Goal: Information Seeking & Learning: Learn about a topic

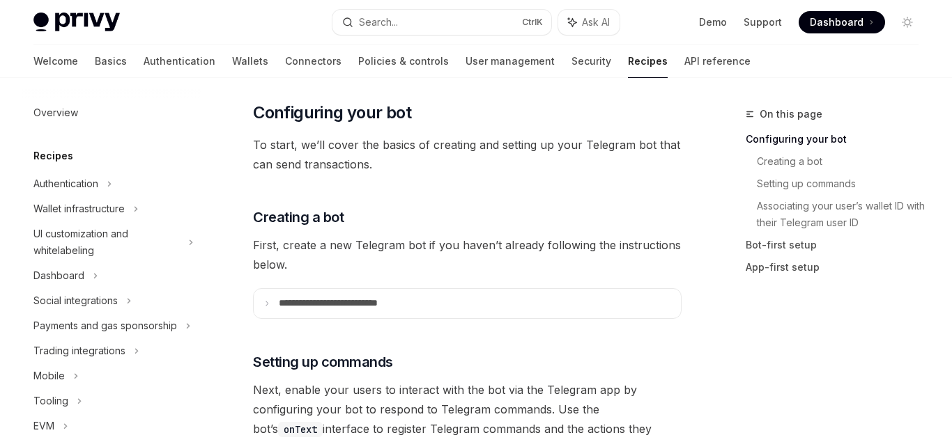
scroll to position [533, 0]
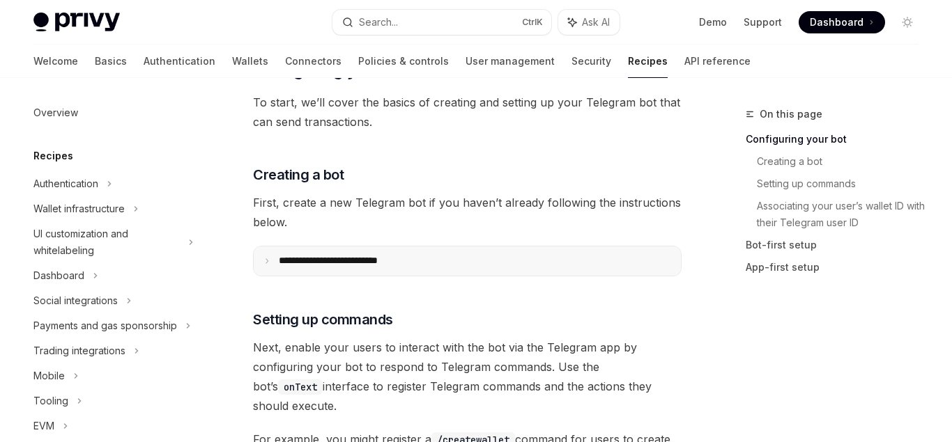
click at [488, 261] on summary "**********" at bounding box center [467, 261] width 427 height 29
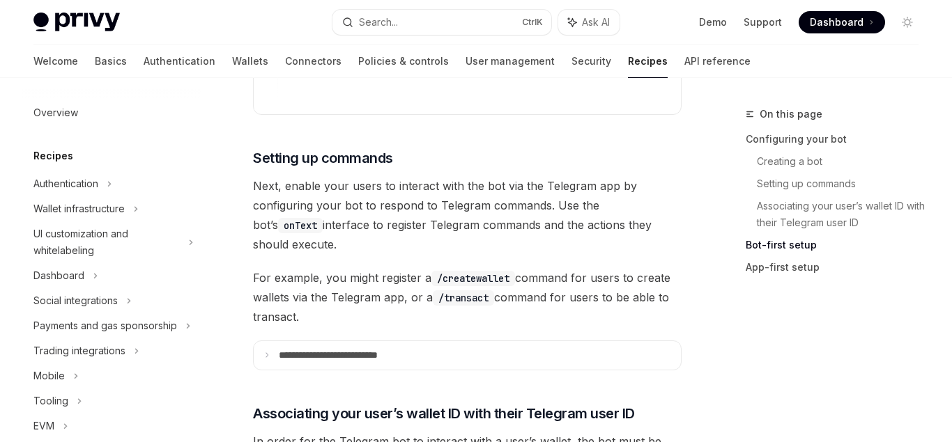
scroll to position [1455, 0]
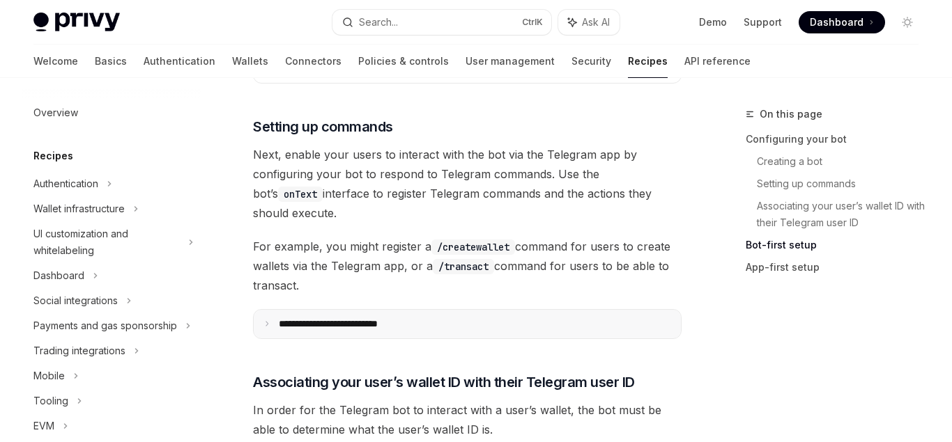
click at [458, 310] on summary "**********" at bounding box center [467, 324] width 427 height 29
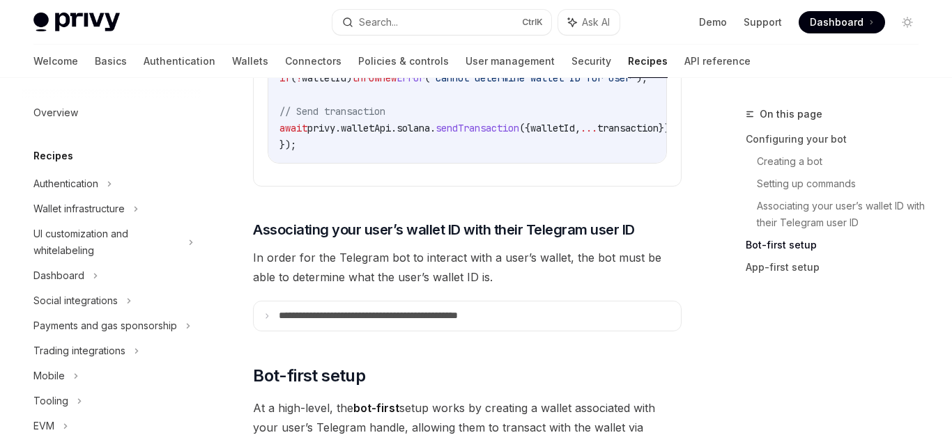
scroll to position [2209, 0]
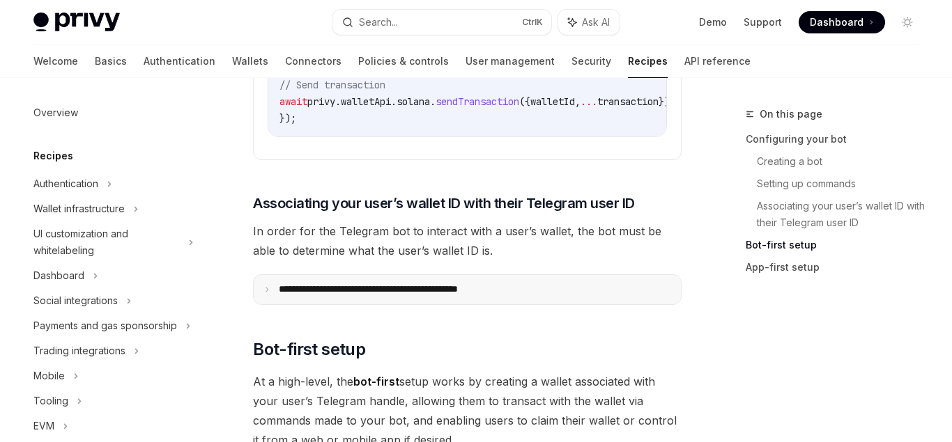
click at [499, 284] on p "**********" at bounding box center [398, 290] width 238 height 13
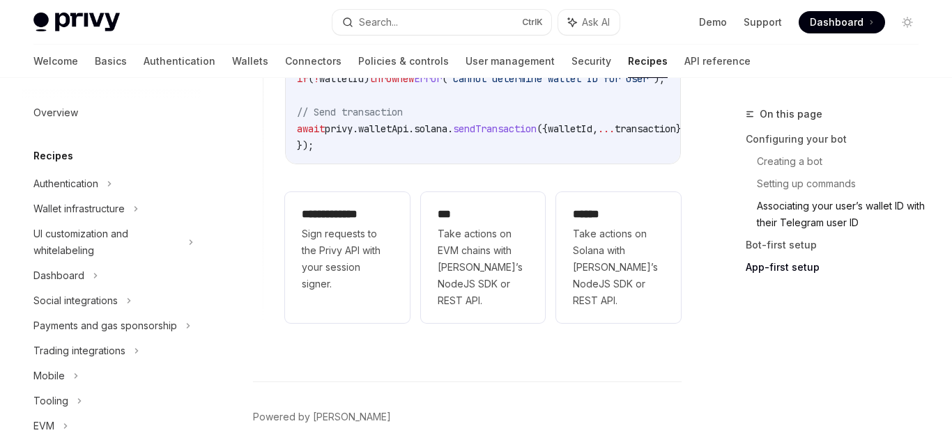
scroll to position [5375, 0]
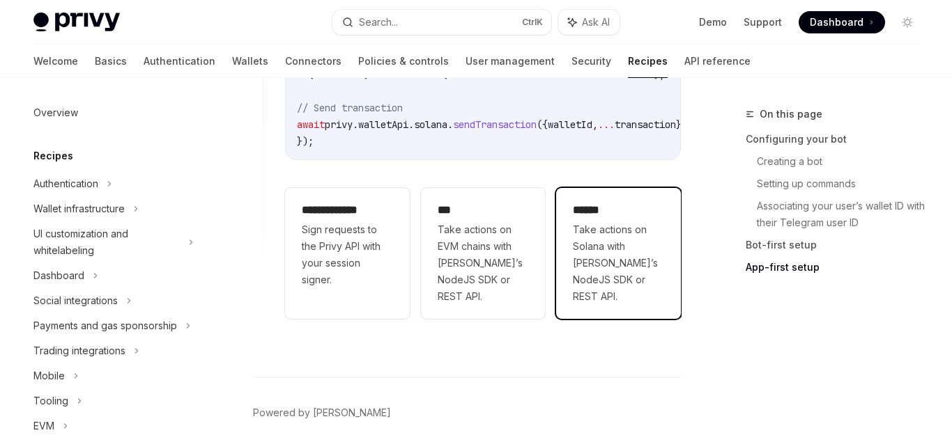
click at [612, 222] on span "Take actions on Solana with [PERSON_NAME]’s NodeJS SDK or REST API." at bounding box center [618, 264] width 91 height 84
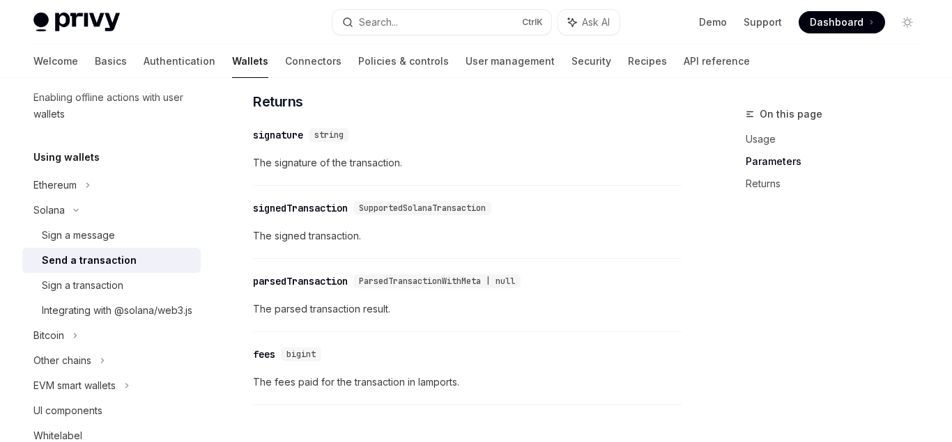
scroll to position [1712, 0]
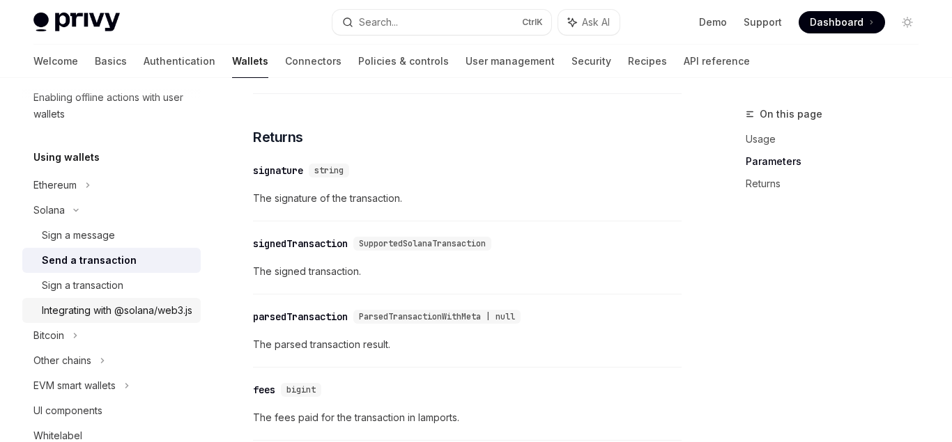
click at [98, 309] on div "Integrating with @solana/web3.js" at bounding box center [117, 310] width 150 height 17
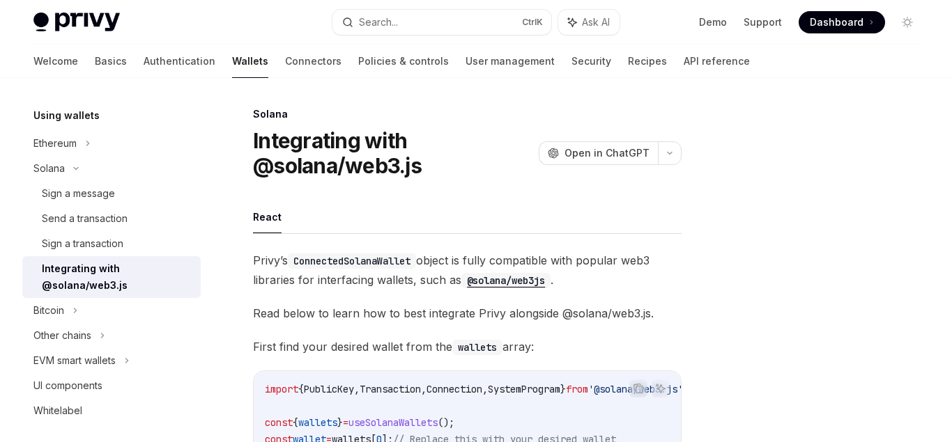
scroll to position [369, 0]
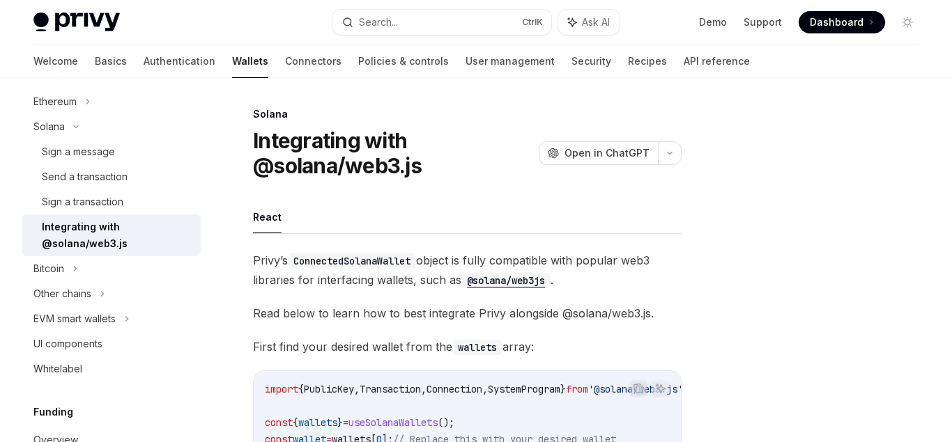
click at [722, 313] on div at bounding box center [823, 274] width 212 height 336
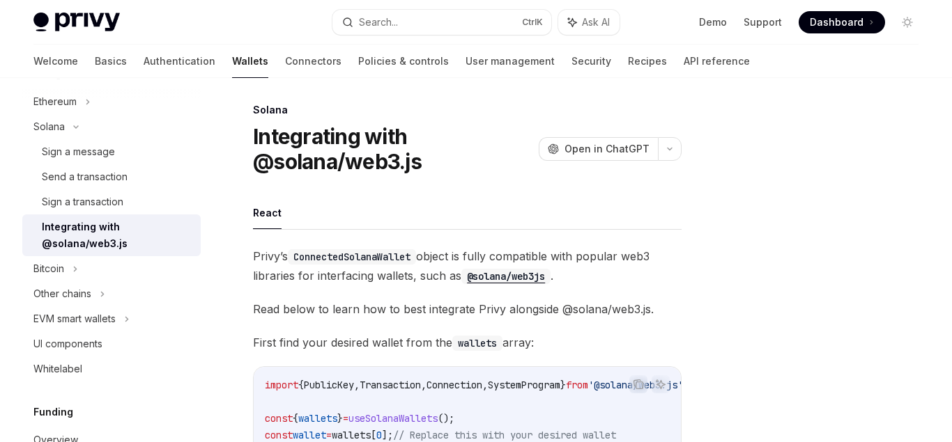
scroll to position [0, 0]
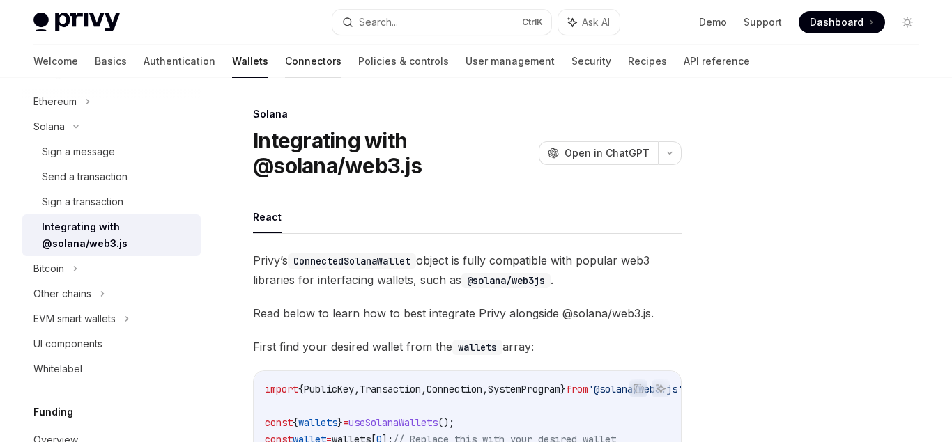
click at [285, 63] on link "Connectors" at bounding box center [313, 61] width 56 height 33
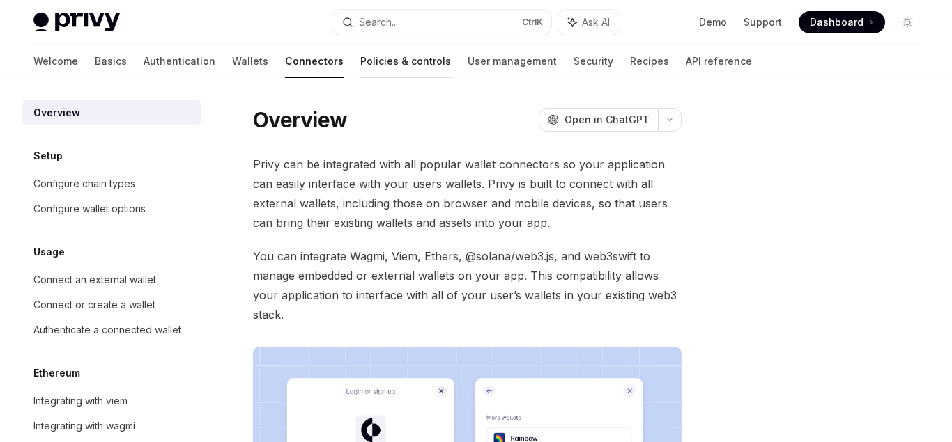
click at [360, 61] on link "Policies & controls" at bounding box center [405, 61] width 91 height 33
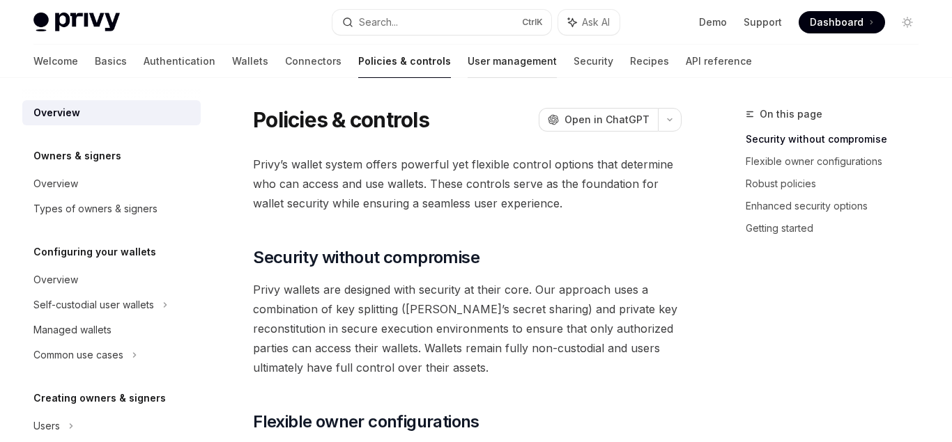
click at [467, 60] on link "User management" at bounding box center [511, 61] width 89 height 33
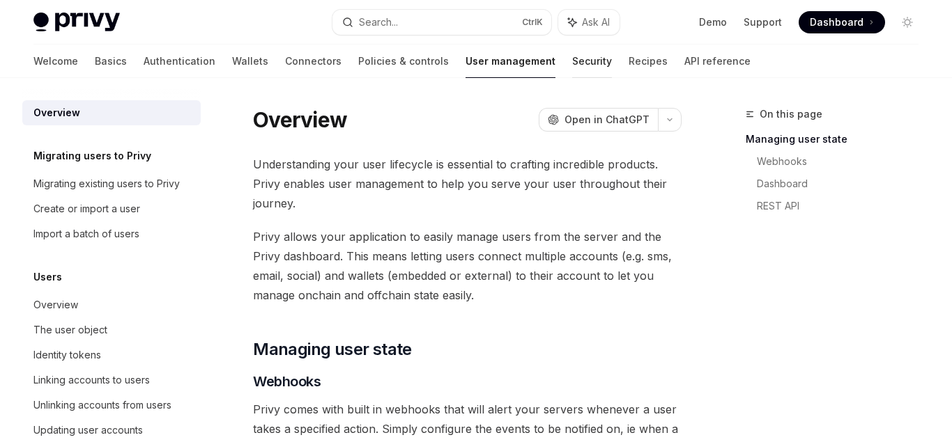
click at [572, 61] on link "Security" at bounding box center [592, 61] width 40 height 33
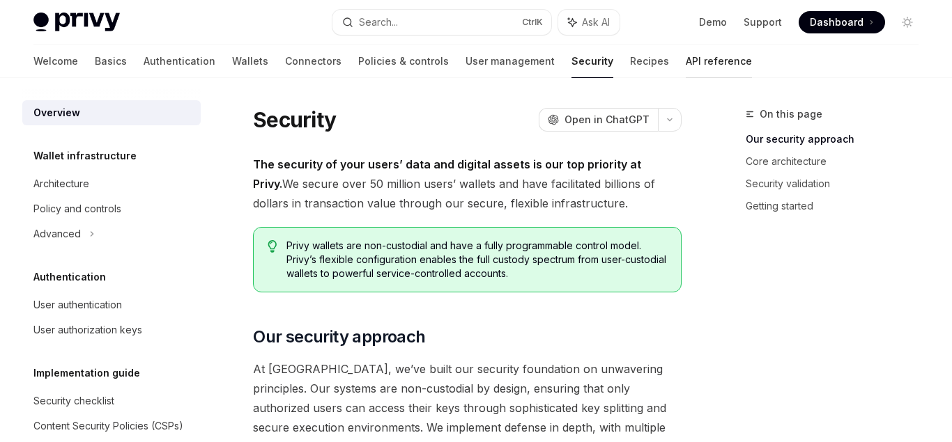
click at [685, 59] on link "API reference" at bounding box center [718, 61] width 66 height 33
type textarea "*"
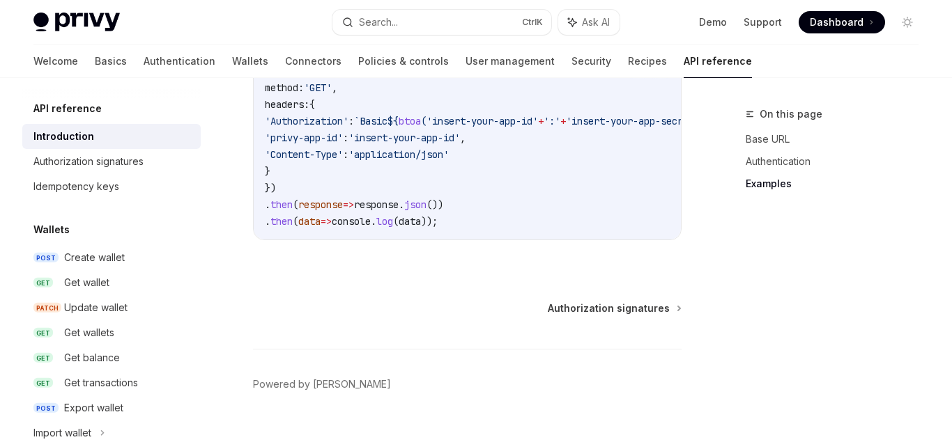
scroll to position [1064, 0]
